Goal: Information Seeking & Learning: Learn about a topic

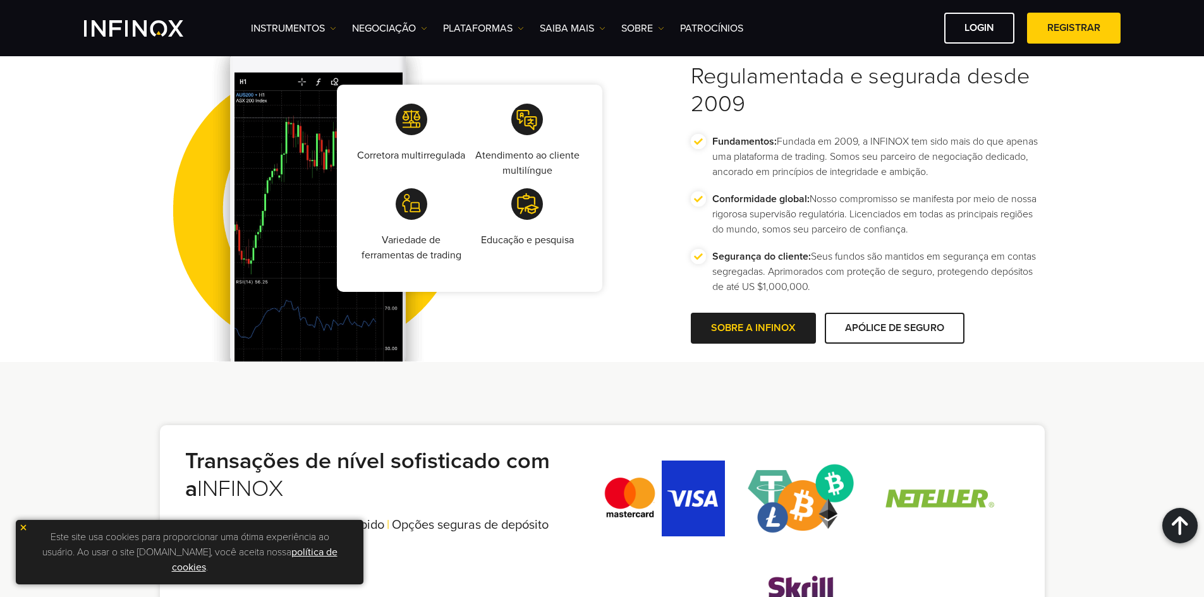
scroll to position [2022, 0]
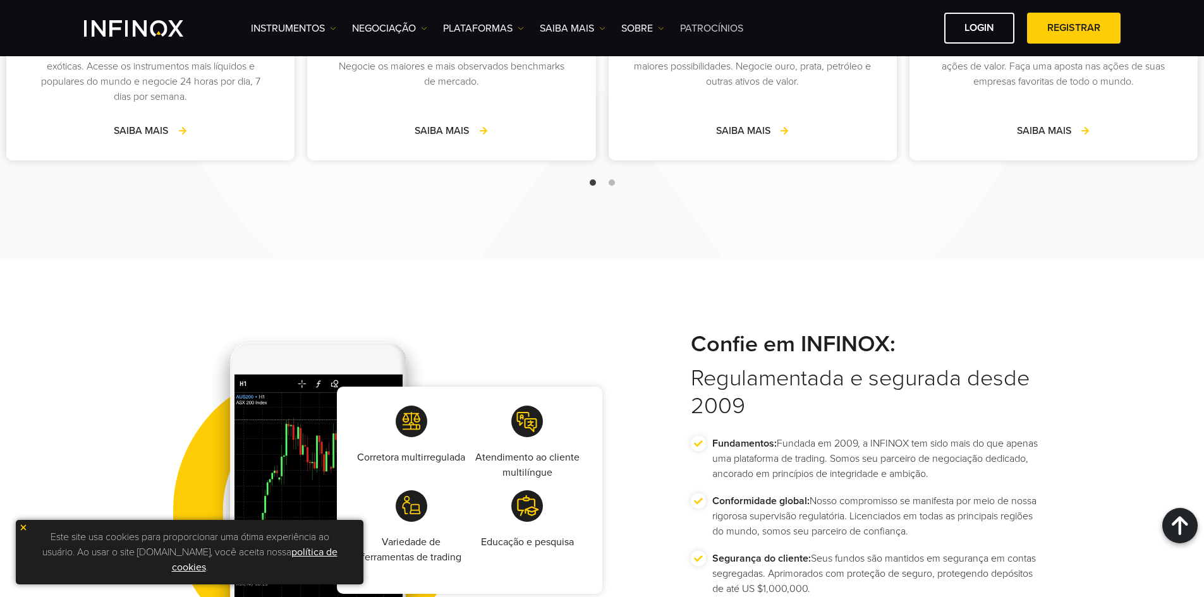
click at [724, 33] on link "Patrocínios" at bounding box center [711, 28] width 63 height 15
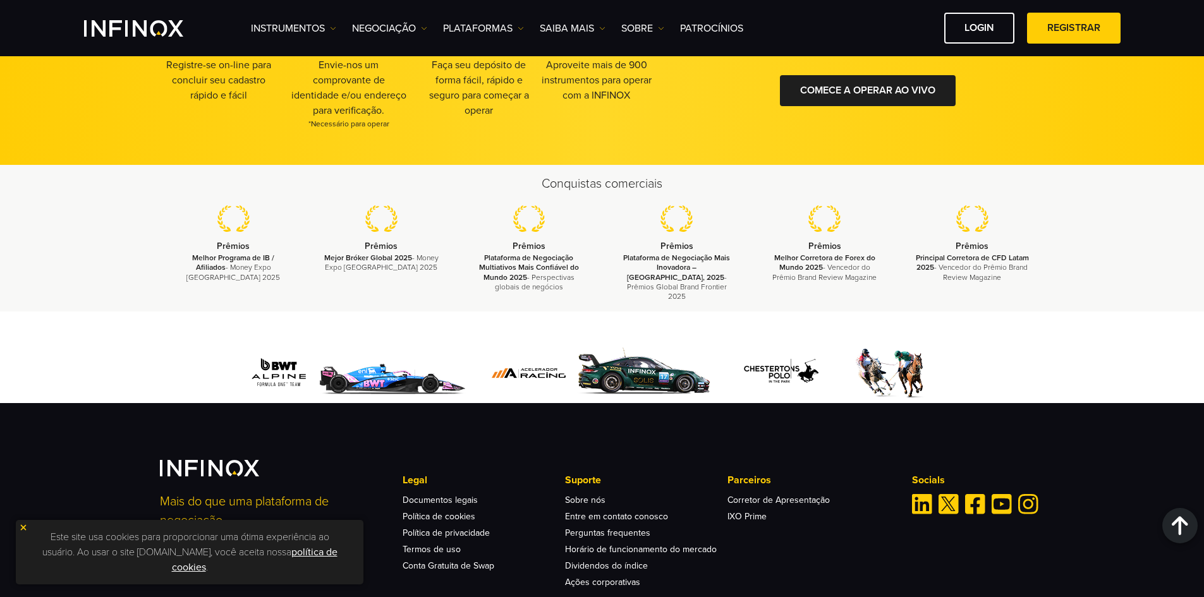
scroll to position [2176, 0]
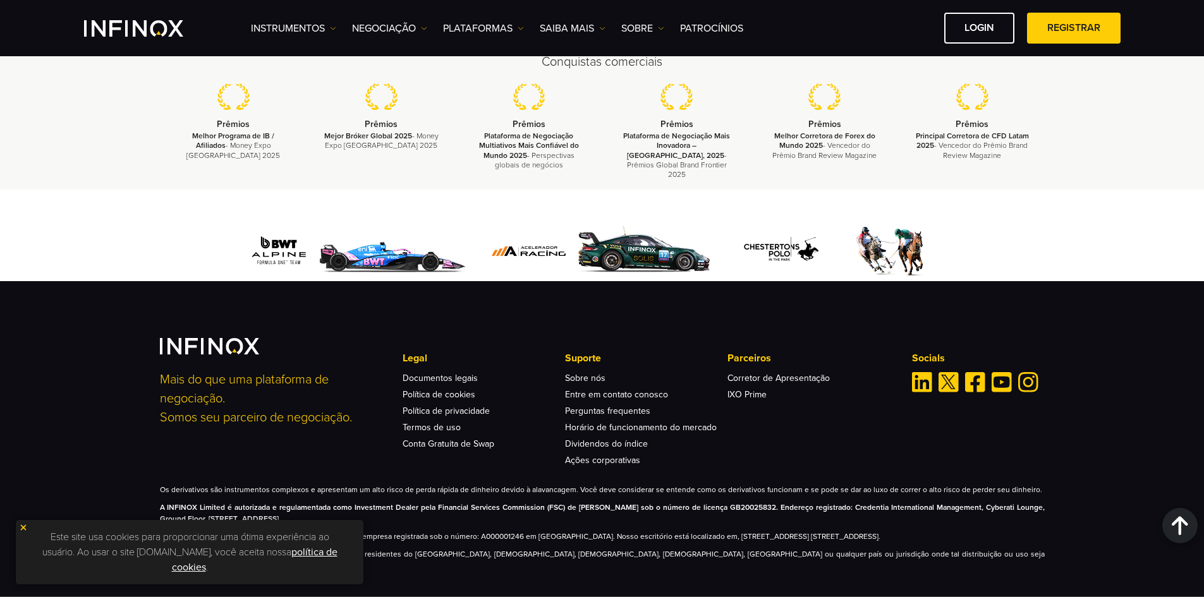
click at [658, 240] on img at bounding box center [601, 251] width 233 height 60
click at [550, 245] on img at bounding box center [601, 251] width 233 height 60
click at [541, 245] on img at bounding box center [601, 251] width 233 height 60
